Goal: Task Accomplishment & Management: Manage account settings

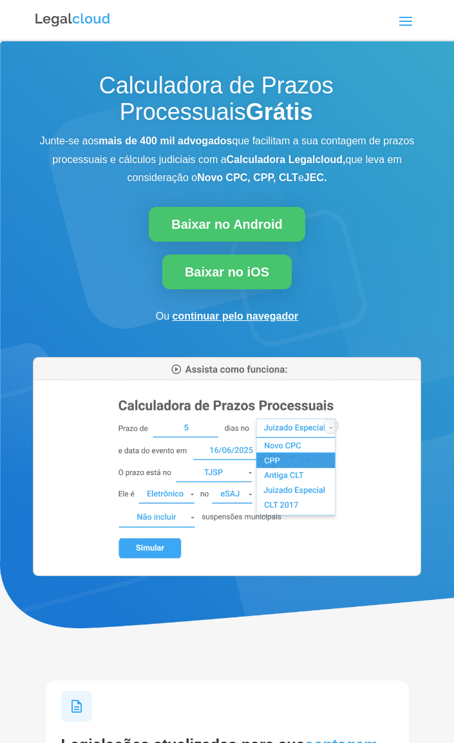
click at [411, 21] on span at bounding box center [406, 20] width 21 height 21
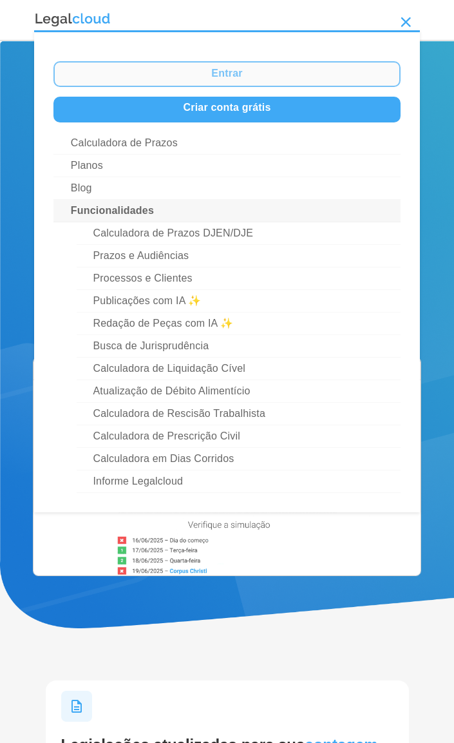
click at [332, 72] on link "Entrar" at bounding box center [226, 74] width 347 height 26
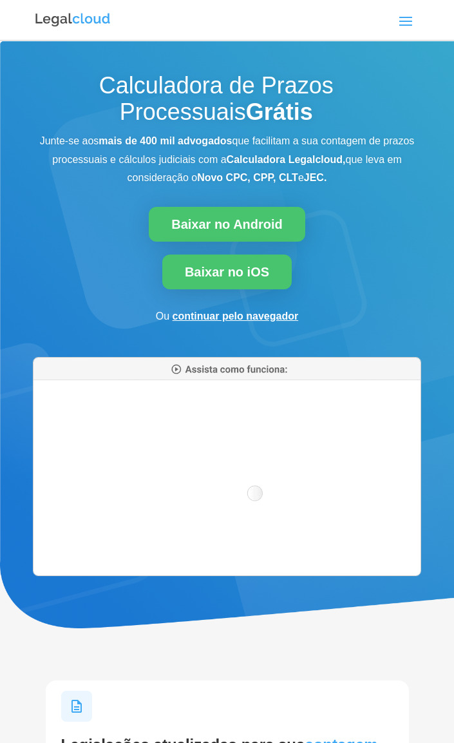
click at [403, 21] on span at bounding box center [406, 20] width 21 height 21
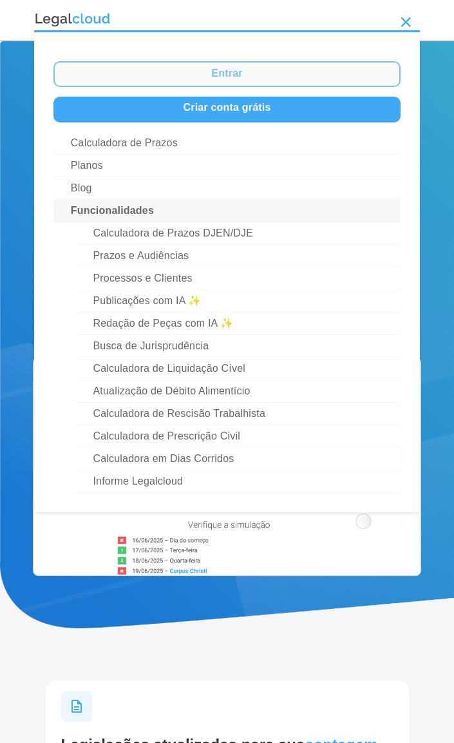
click at [299, 64] on link "Entrar" at bounding box center [226, 74] width 347 height 26
